Goal: Navigation & Orientation: Find specific page/section

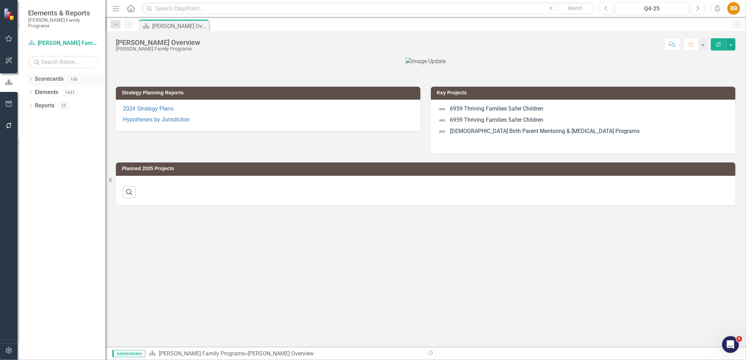
click at [30, 78] on icon "Dropdown" at bounding box center [30, 80] width 5 height 4
click at [33, 103] on icon "Dropdown" at bounding box center [34, 105] width 5 height 4
click at [54, 115] on 2-side-nav-inner-menu-link"] "[Sandbox] Strategic Consulting 2" at bounding box center [76, 119] width 60 height 8
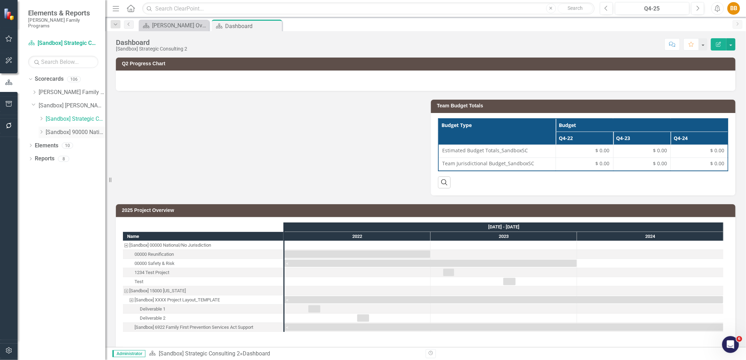
click at [62, 128] on National-side-nav-inner-menu-link"] "[Sandbox] 90000 National" at bounding box center [76, 132] width 60 height 8
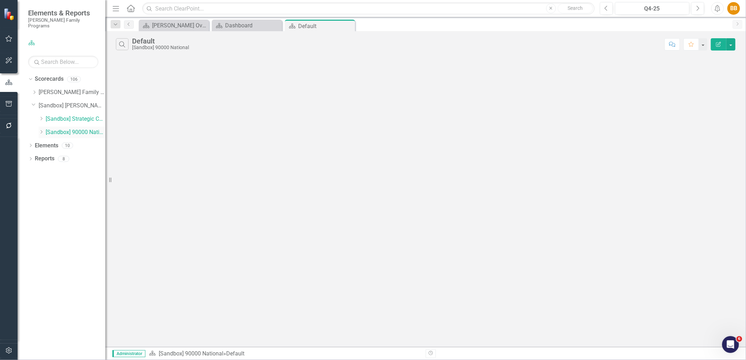
click at [40, 130] on icon "Dropdown" at bounding box center [41, 132] width 5 height 4
click at [96, 142] on Team-side-nav-inner-menu-link"] "[Sandbox] National Team" at bounding box center [79, 146] width 53 height 8
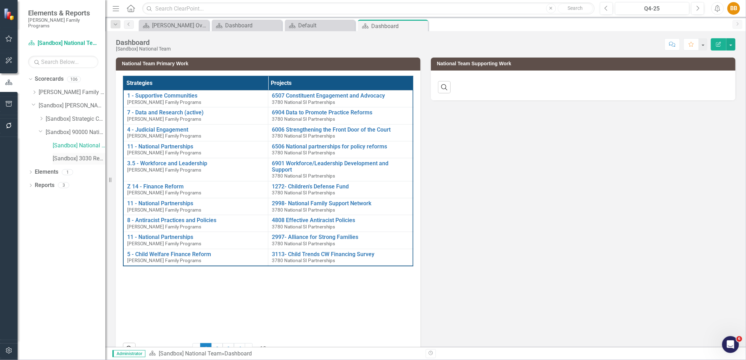
click at [86, 158] on div "[Sandbox] 3030 Research Services" at bounding box center [79, 159] width 53 height 12
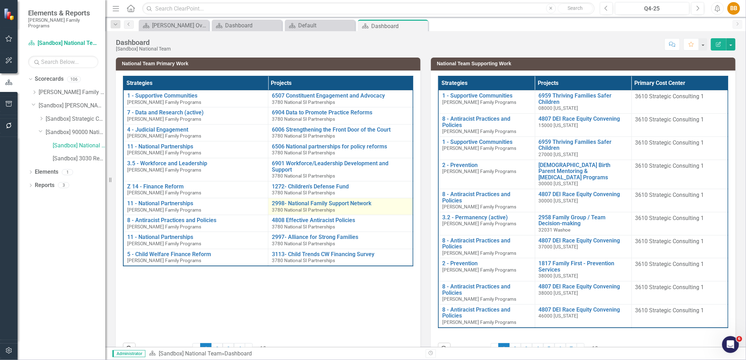
scroll to position [22, 0]
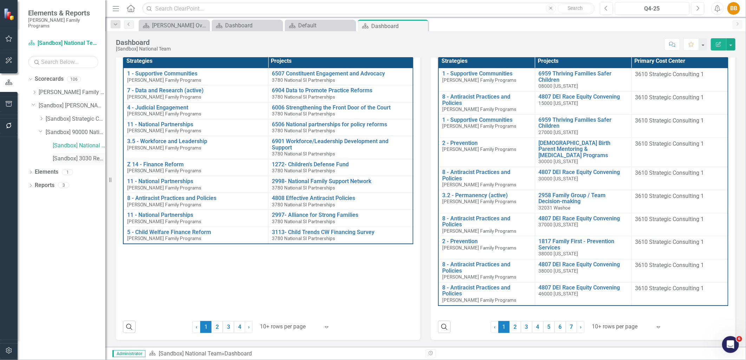
click at [70, 155] on Services-side-nav-inner-menu-link"] "[Sandbox] 3030 Research Services" at bounding box center [79, 159] width 53 height 8
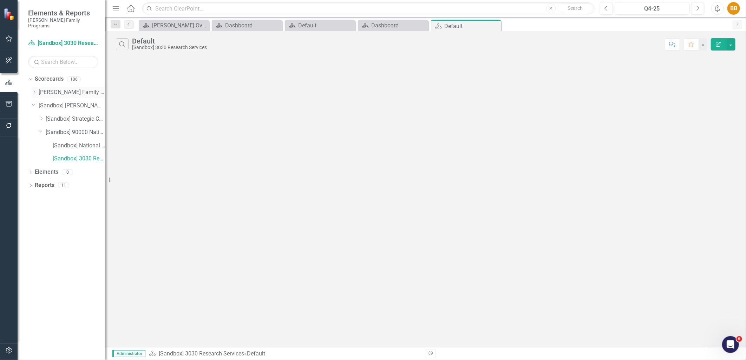
click at [33, 90] on icon "Dropdown" at bounding box center [34, 92] width 5 height 4
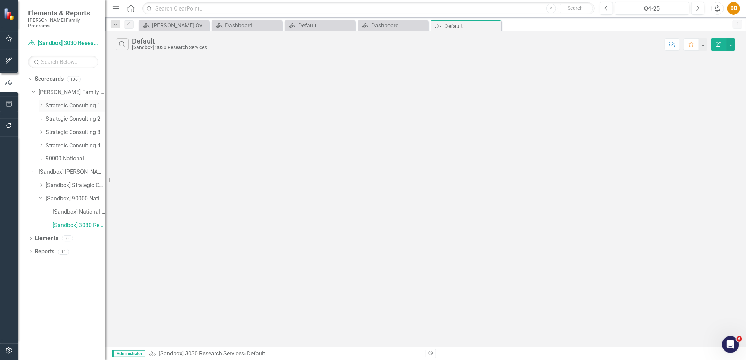
click at [45, 103] on div "Dropdown" at bounding box center [42, 106] width 7 height 6
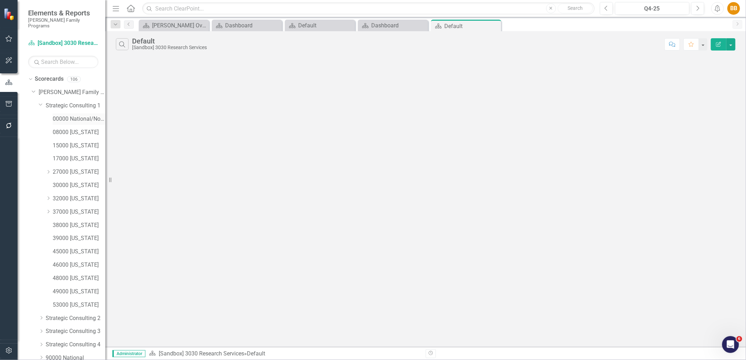
click at [72, 118] on div "00000 National/No Jurisdiction (SC1)" at bounding box center [79, 119] width 53 height 12
click at [33, 275] on icon "Dropdown" at bounding box center [34, 277] width 4 height 5
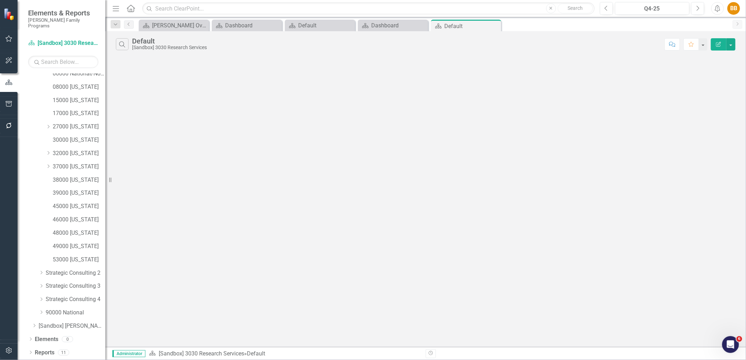
scroll to position [40, 0]
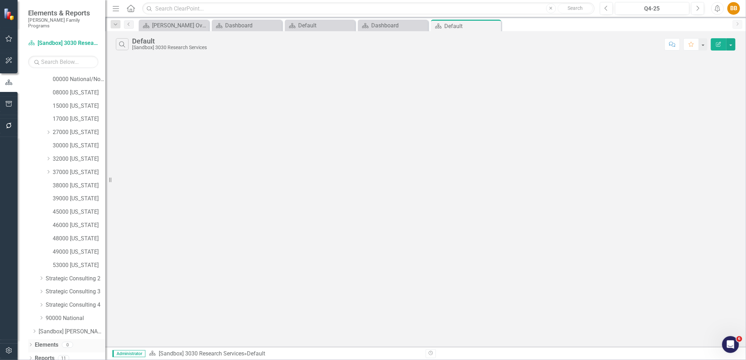
click at [28, 343] on div "Dropdown" at bounding box center [30, 346] width 5 height 6
click at [75, 102] on link "30000 [US_STATE]" at bounding box center [79, 106] width 53 height 8
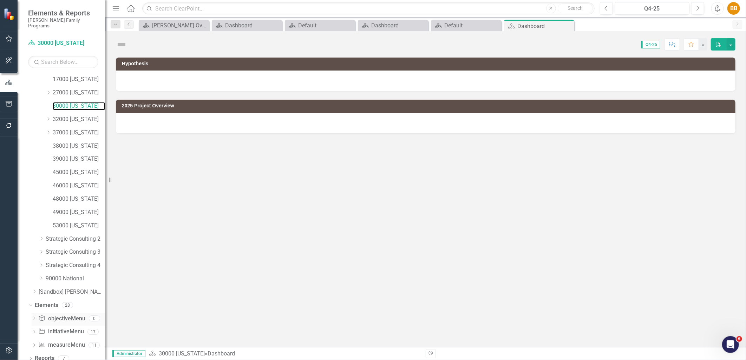
scroll to position [79, 0]
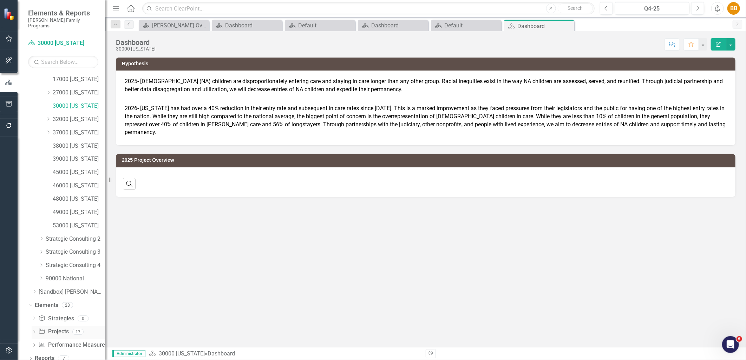
click at [33, 331] on icon "Dropdown" at bounding box center [34, 333] width 5 height 4
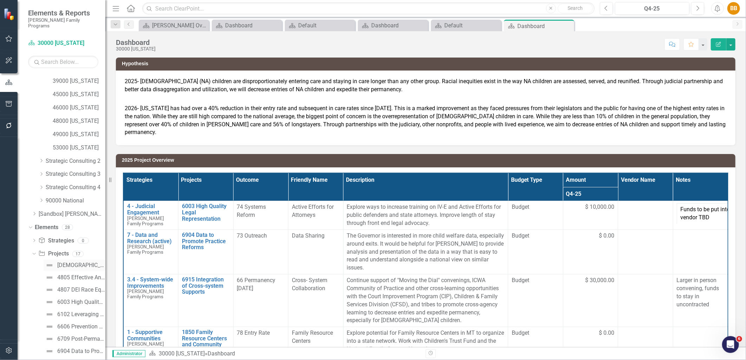
click at [54, 261] on link "[DEMOGRAPHIC_DATA] Birth Parent Mentoring & [MEDICAL_DATA] Programs" at bounding box center [75, 265] width 62 height 11
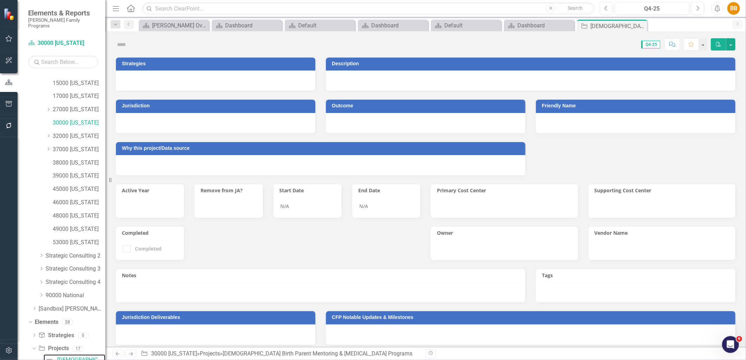
scroll to position [62, 0]
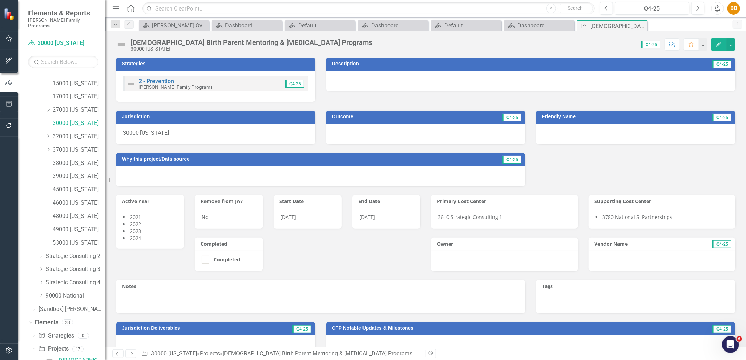
click at [119, 45] on img at bounding box center [121, 44] width 11 height 11
click at [121, 44] on img at bounding box center [121, 44] width 11 height 11
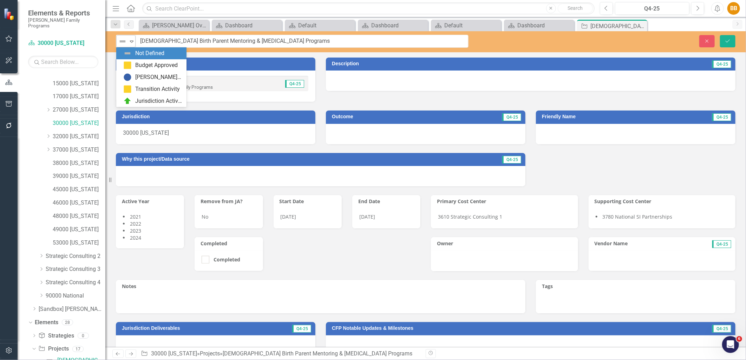
click at [127, 41] on div "Not Defined" at bounding box center [122, 41] width 9 height 8
click at [128, 40] on icon "Expand" at bounding box center [131, 42] width 7 height 6
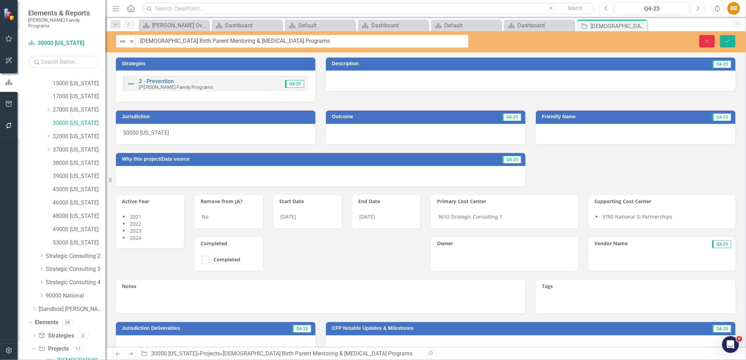
click at [700, 42] on button "Close" at bounding box center [706, 41] width 15 height 12
